Goal: Task Accomplishment & Management: Use online tool/utility

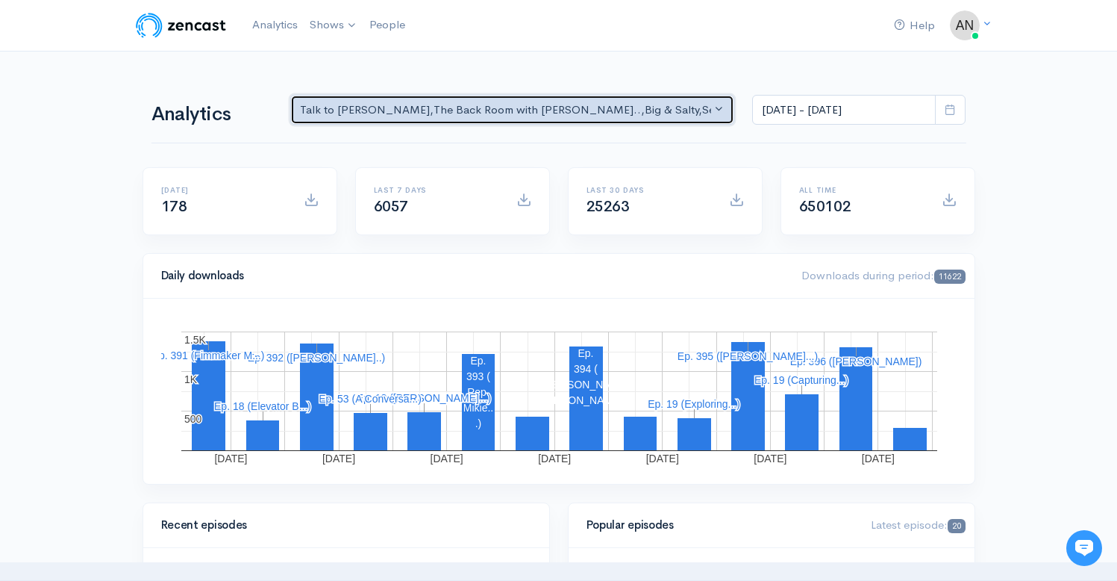
click at [648, 111] on div "Talk to [PERSON_NAME] , The Back Room with [PERSON_NAME].. , Big & Salty , Seri…" at bounding box center [506, 109] width 412 height 17
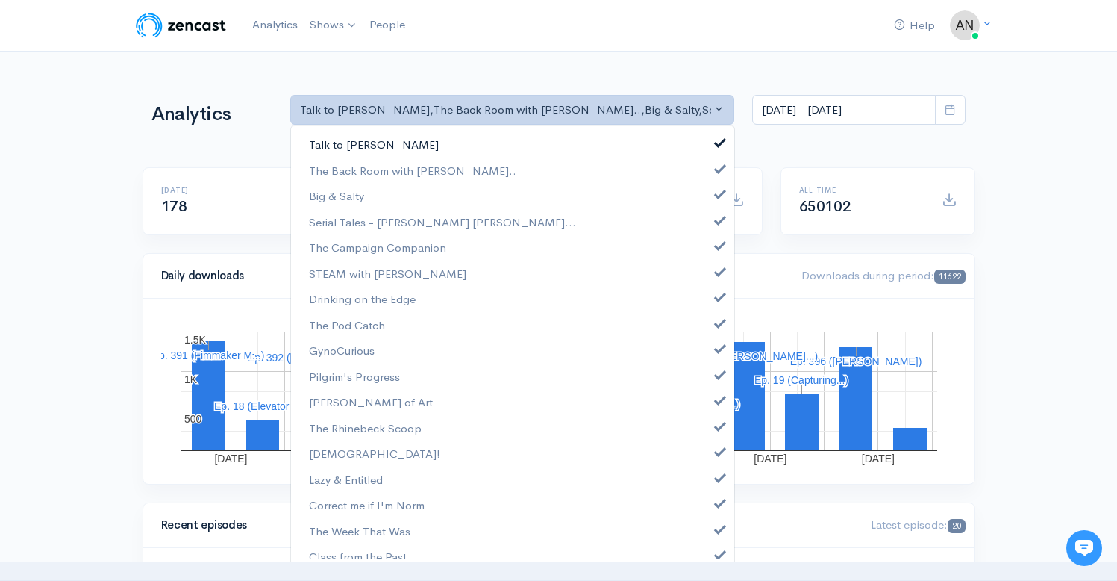
click at [717, 145] on span at bounding box center [720, 140] width 6 height 11
select select "10316"
click at [717, 192] on span at bounding box center [720, 192] width 6 height 11
click at [707, 225] on link "Serial Tales - [PERSON_NAME] [PERSON_NAME]..." at bounding box center [512, 222] width 443 height 26
click at [717, 245] on span at bounding box center [720, 243] width 6 height 11
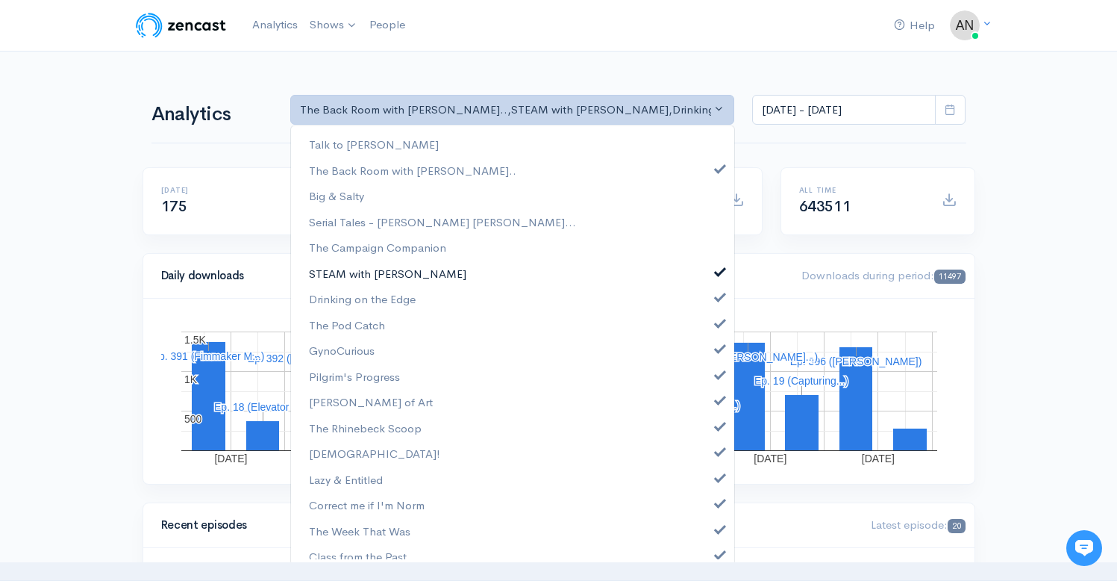
click at [717, 273] on span at bounding box center [720, 269] width 6 height 11
click at [717, 299] on span at bounding box center [720, 295] width 6 height 11
click at [710, 331] on link "The Pod Catch" at bounding box center [512, 325] width 443 height 26
click at [717, 346] on span at bounding box center [720, 346] width 6 height 11
click at [717, 376] on span at bounding box center [720, 372] width 6 height 11
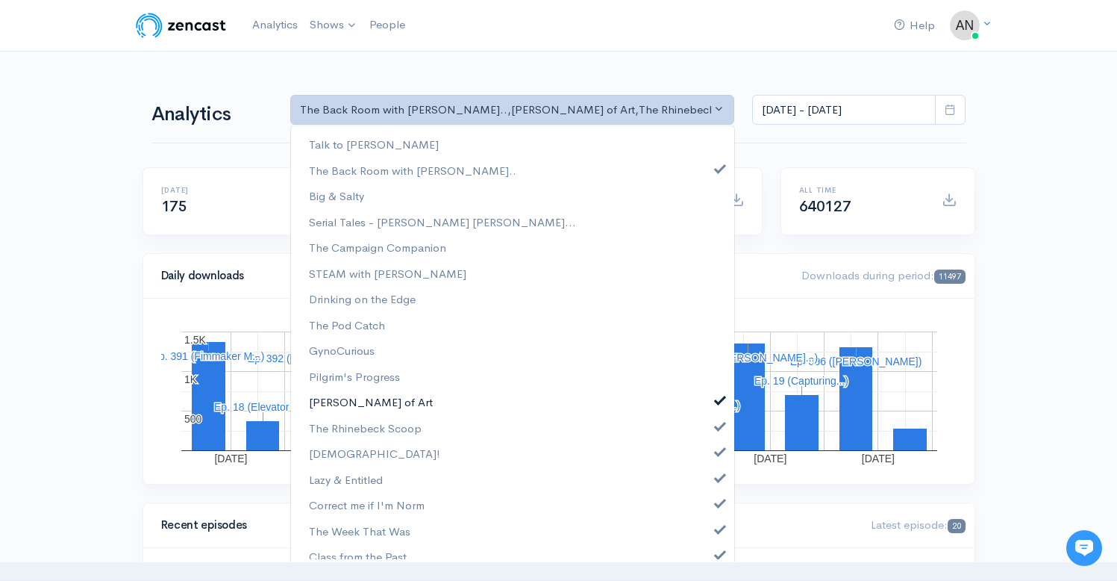
click at [717, 398] on span at bounding box center [720, 397] width 6 height 11
click at [709, 418] on link "The Rhinebeck Scoop" at bounding box center [512, 428] width 443 height 26
click at [717, 452] on span at bounding box center [720, 449] width 6 height 11
click at [717, 478] on span at bounding box center [720, 475] width 6 height 11
click at [710, 510] on link "Correct me if I'm Norm" at bounding box center [512, 505] width 443 height 26
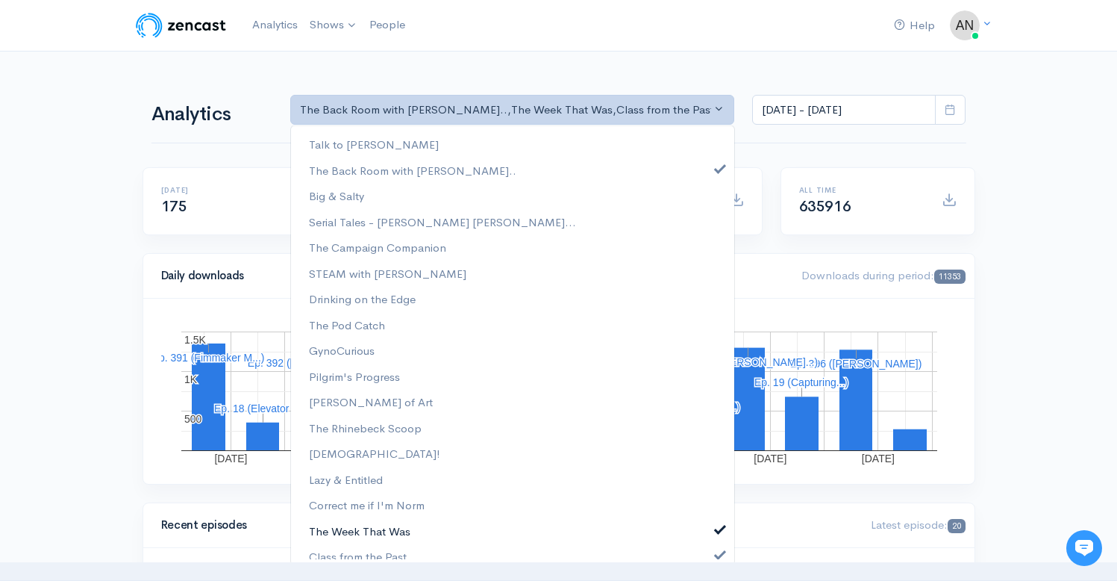
click at [717, 533] on span at bounding box center [720, 527] width 6 height 11
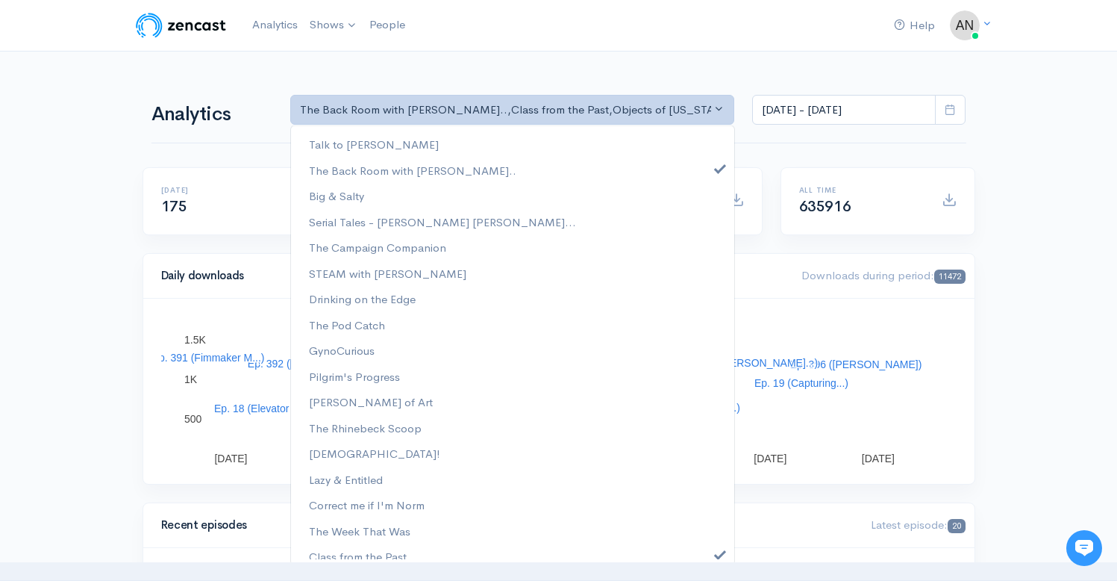
click at [707, 559] on div "Talk to [PERSON_NAME] The Back Room with [PERSON_NAME].. Big & Salty Serial Tal…" at bounding box center [512, 345] width 445 height 440
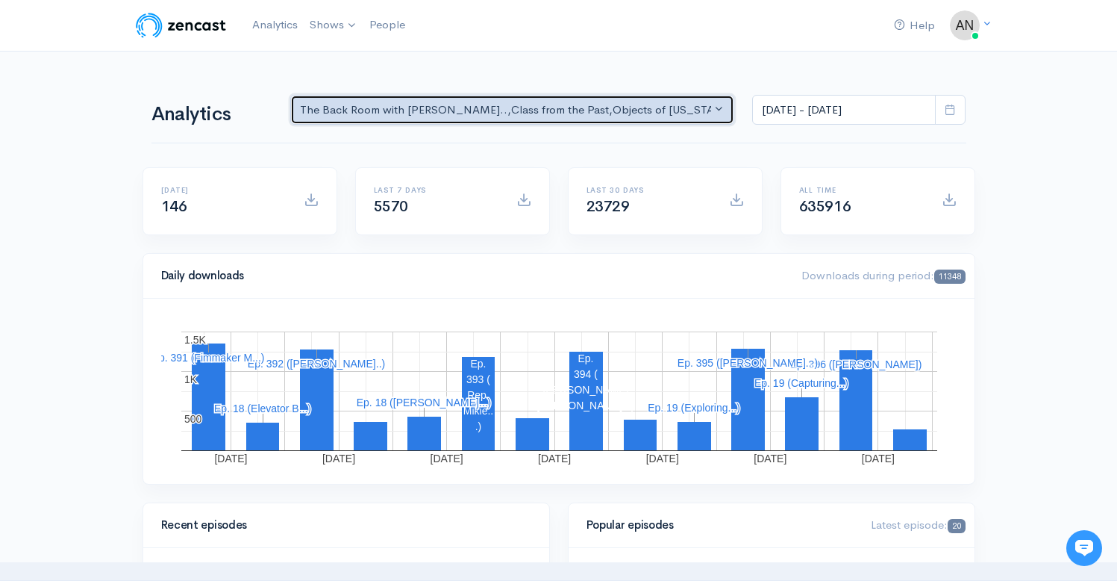
click at [640, 107] on div "The Back Room with [PERSON_NAME].. , Class from the Past , Objects of [US_STATE…" at bounding box center [506, 109] width 412 height 17
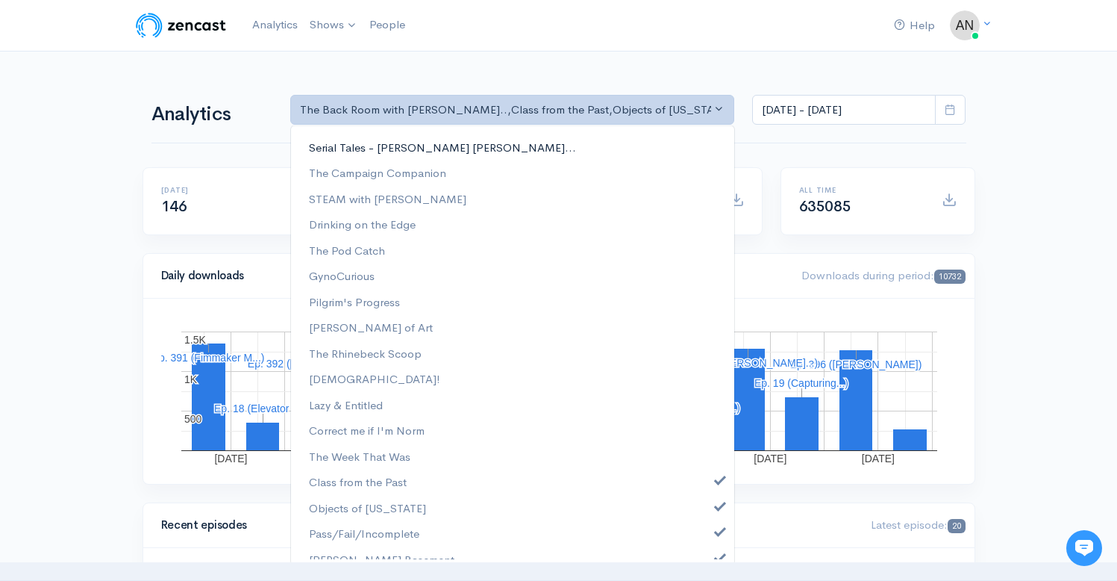
scroll to position [191, 0]
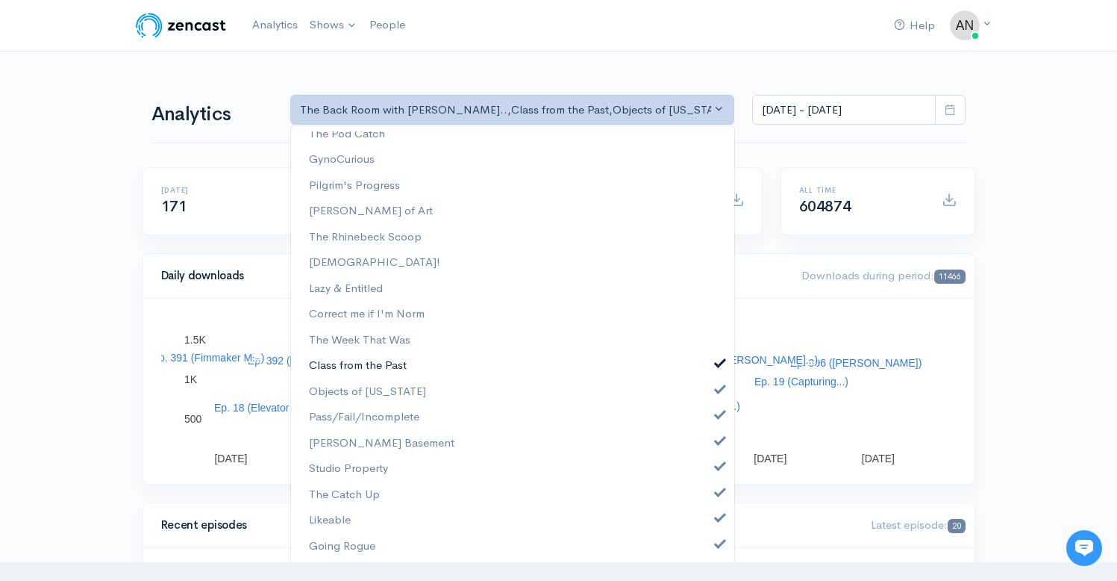
click at [717, 359] on span at bounding box center [720, 361] width 6 height 11
click at [707, 398] on link "Objects of [US_STATE]" at bounding box center [512, 391] width 443 height 26
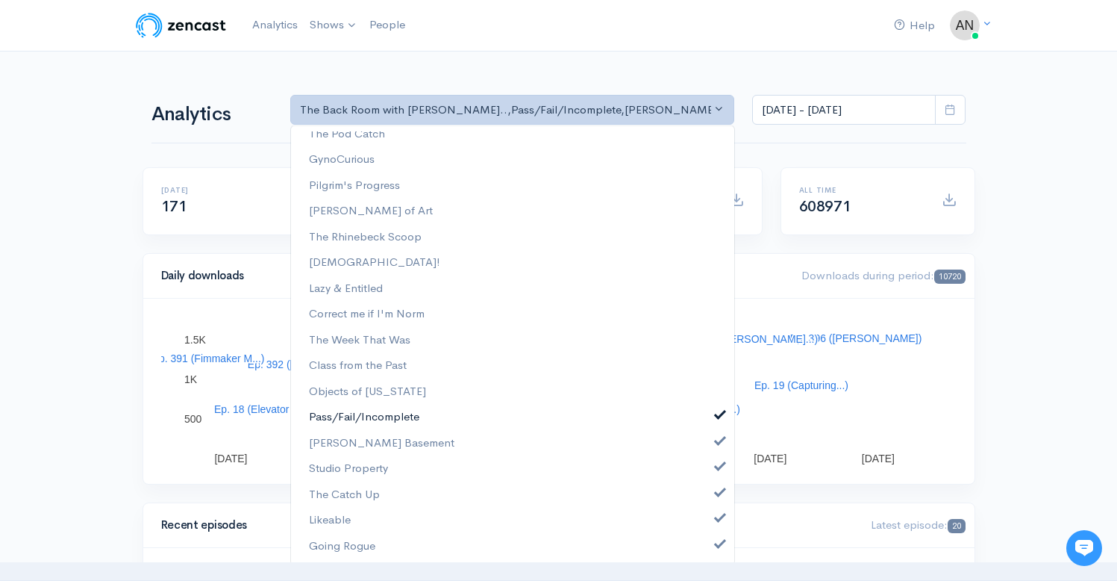
click at [717, 418] on span at bounding box center [720, 412] width 6 height 11
click at [717, 442] on span at bounding box center [720, 439] width 6 height 11
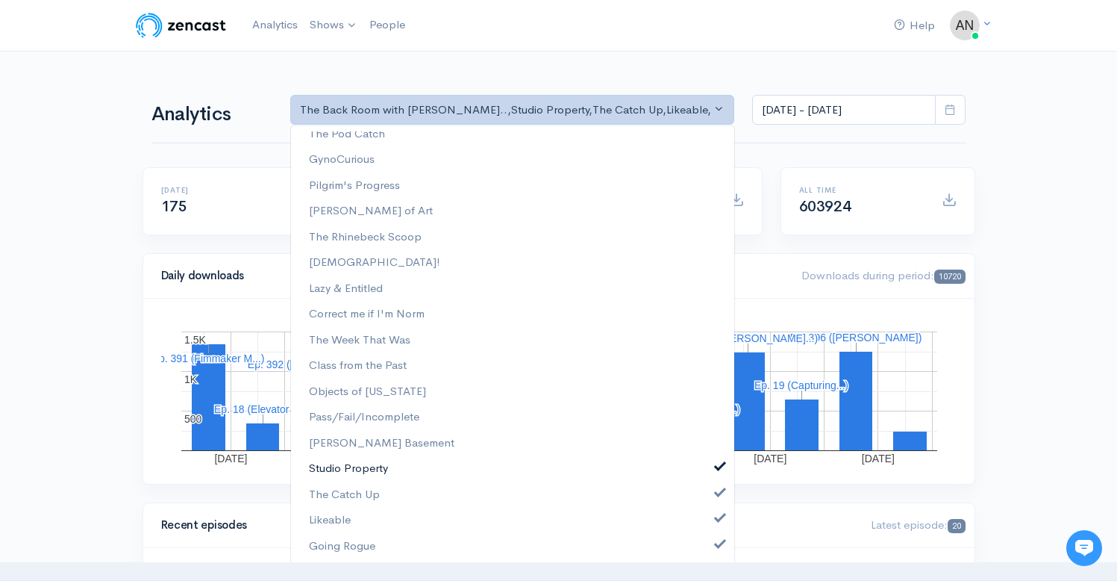
click at [717, 465] on span at bounding box center [720, 464] width 6 height 11
click at [709, 498] on link "The Catch Up" at bounding box center [512, 494] width 443 height 26
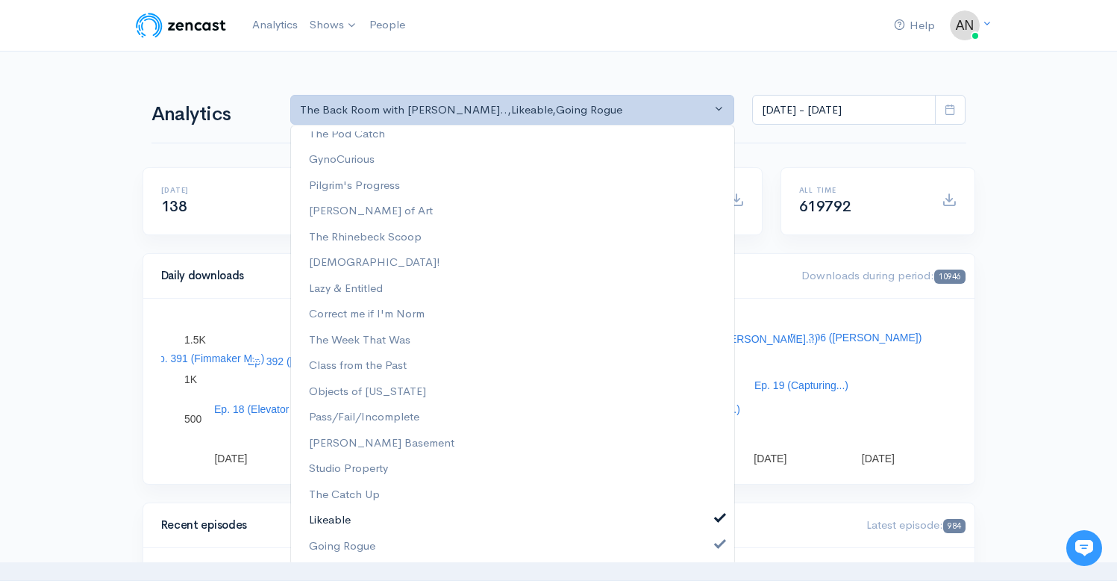
click at [717, 519] on span at bounding box center [720, 515] width 6 height 11
click at [717, 546] on span at bounding box center [720, 541] width 6 height 11
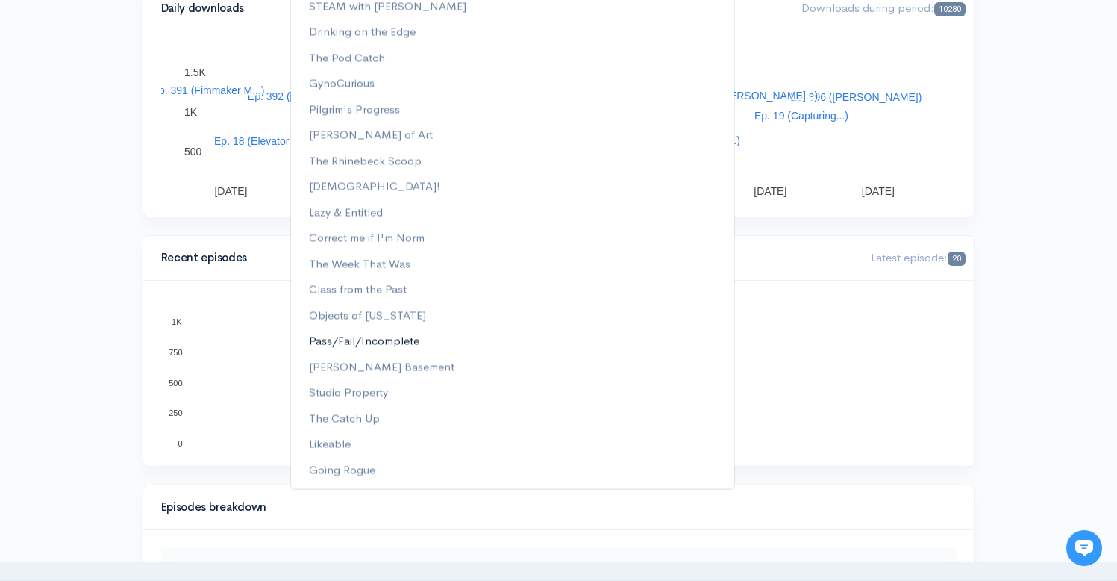
scroll to position [0, 0]
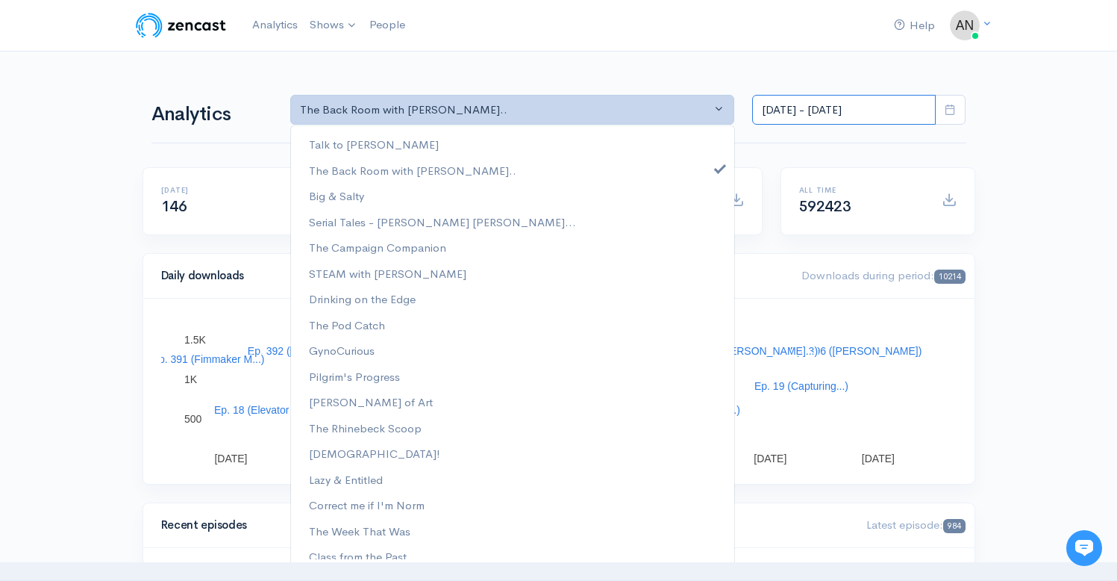
click at [829, 119] on input "[DATE] - [DATE]" at bounding box center [844, 110] width 184 height 31
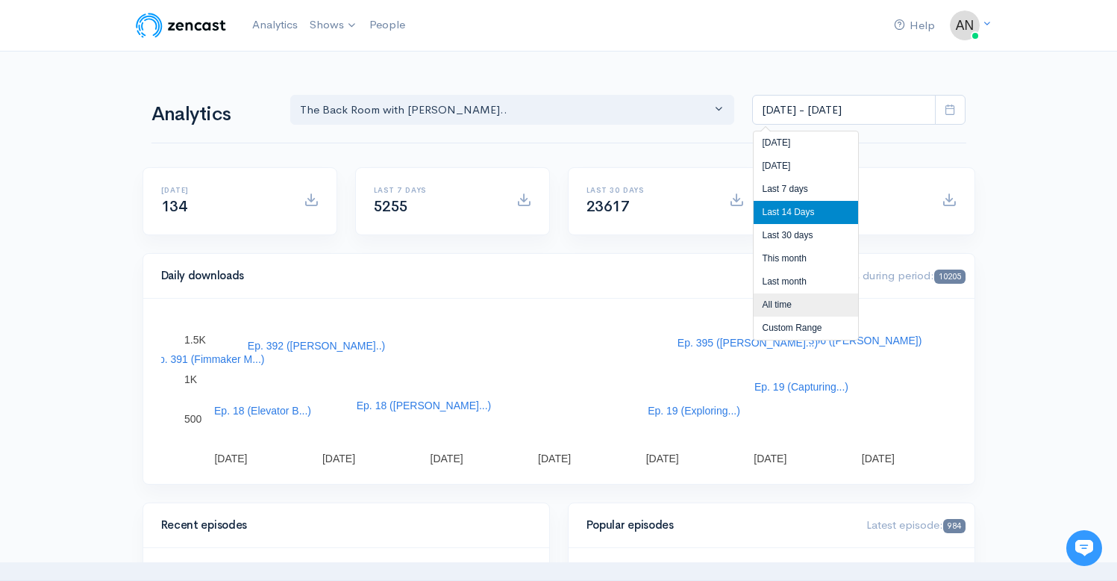
click at [780, 302] on li "All time" at bounding box center [806, 304] width 104 height 23
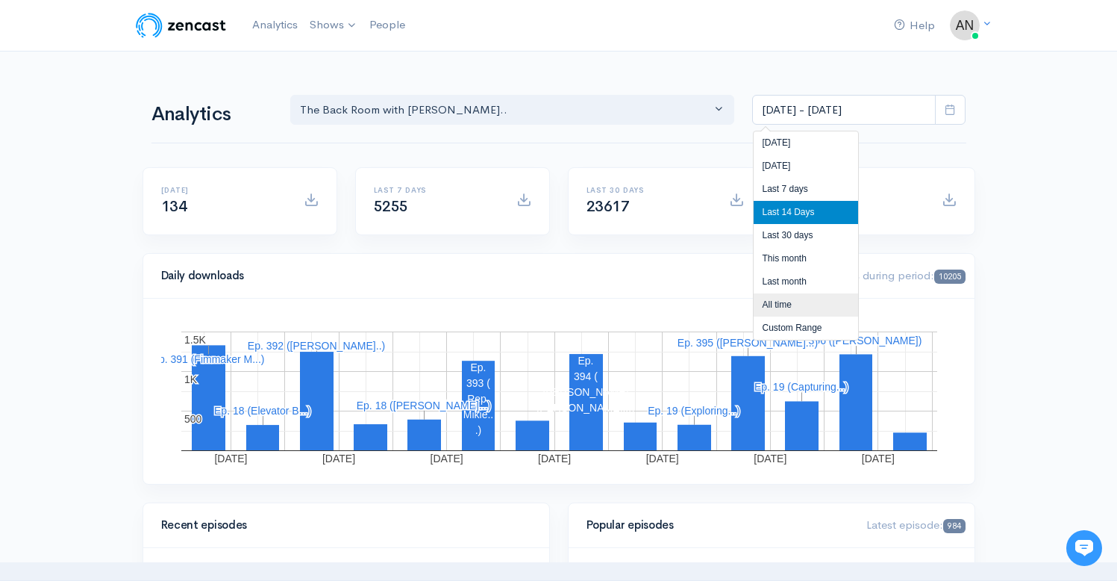
type input "[DATE] - [DATE]"
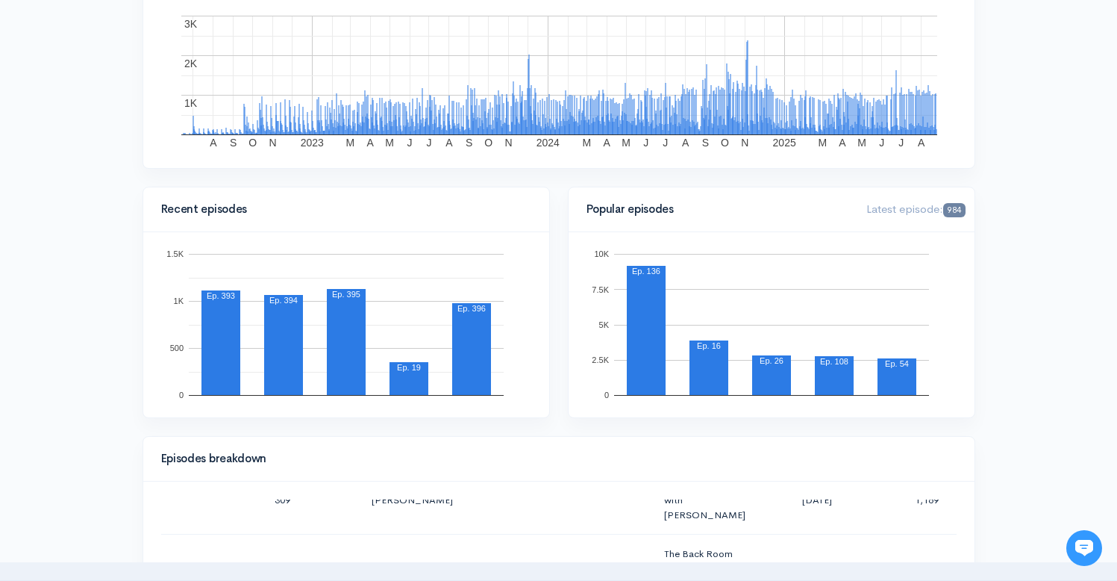
scroll to position [168, 0]
